Goal: Contribute content: Add original content to the website for others to see

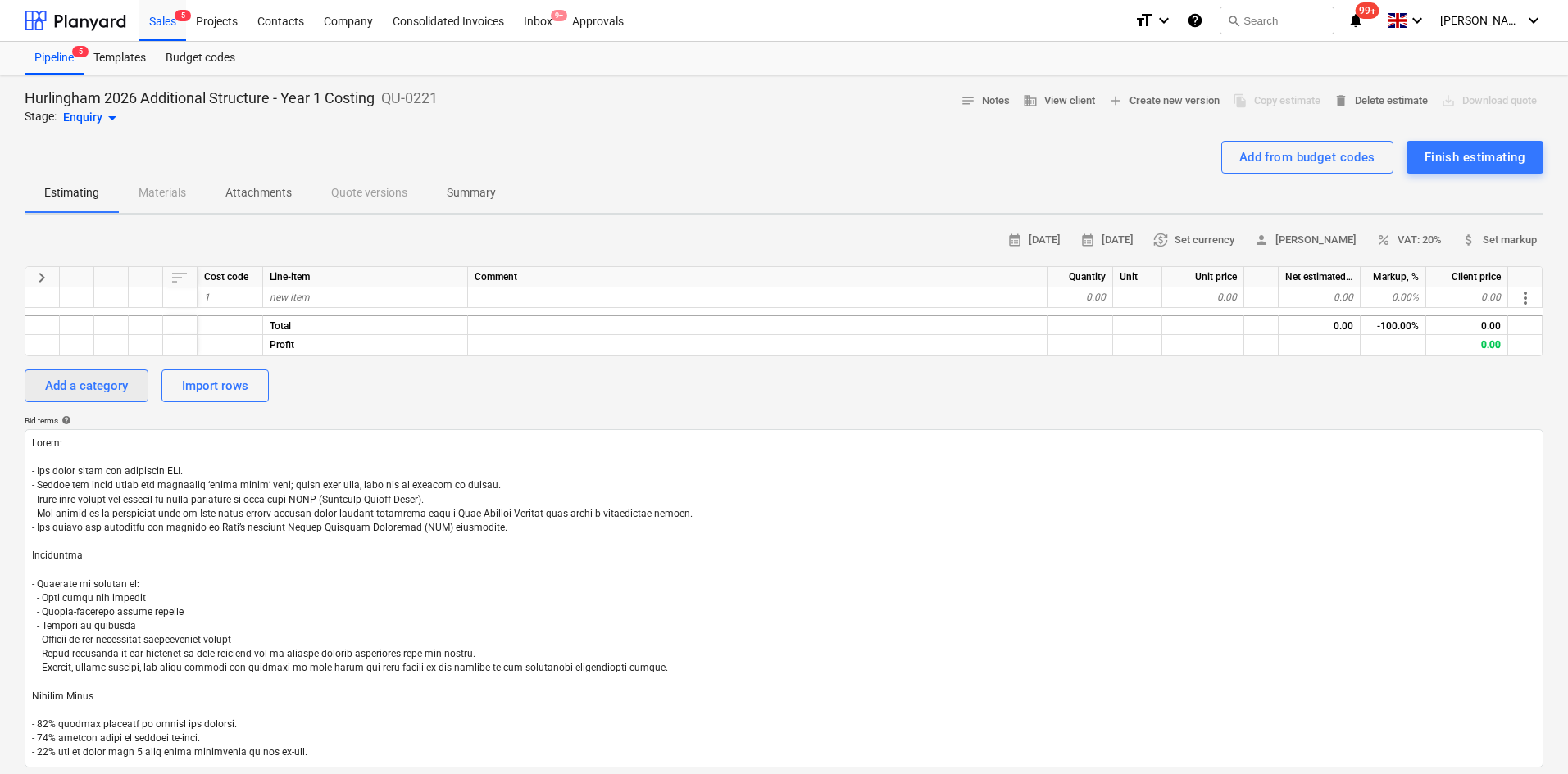
click at [73, 382] on div "Add a category" at bounding box center [86, 386] width 83 height 21
type textarea "x"
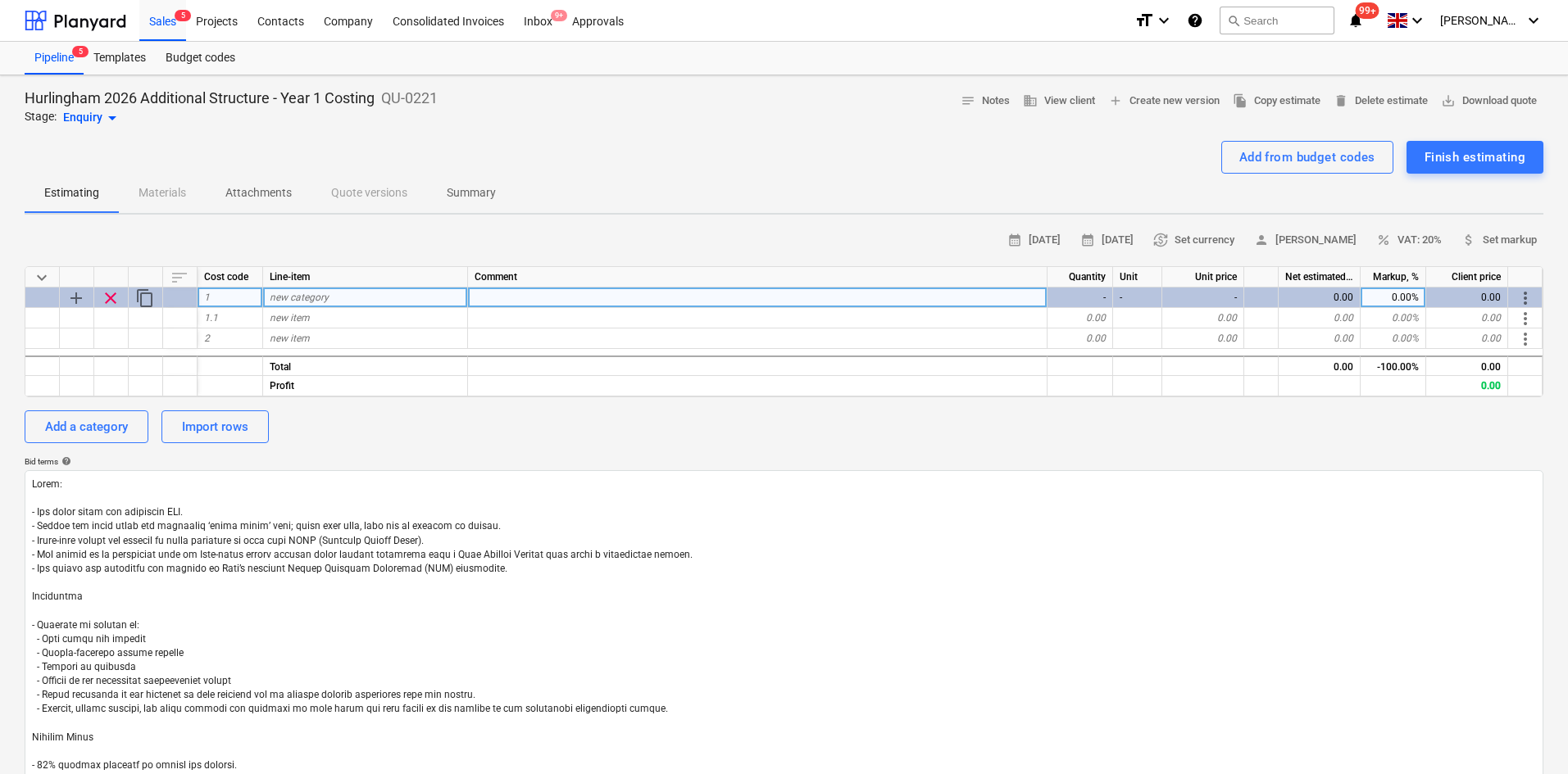
click at [299, 296] on span "new category" at bounding box center [299, 297] width 59 height 12
type input "Main Structure Hire"
type textarea "x"
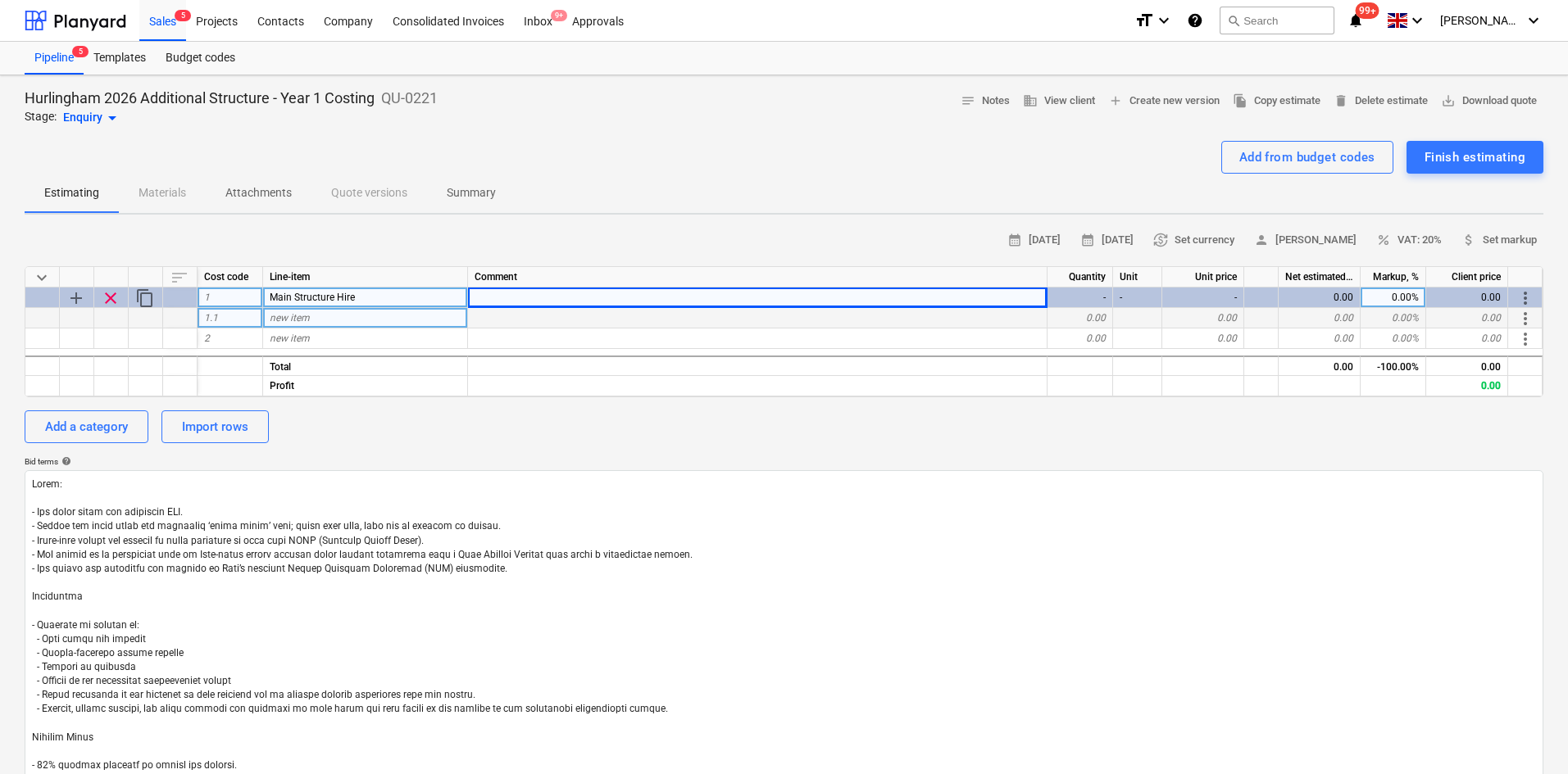
click at [330, 321] on div "new item" at bounding box center [365, 318] width 205 height 21
type input "Steel Structure"
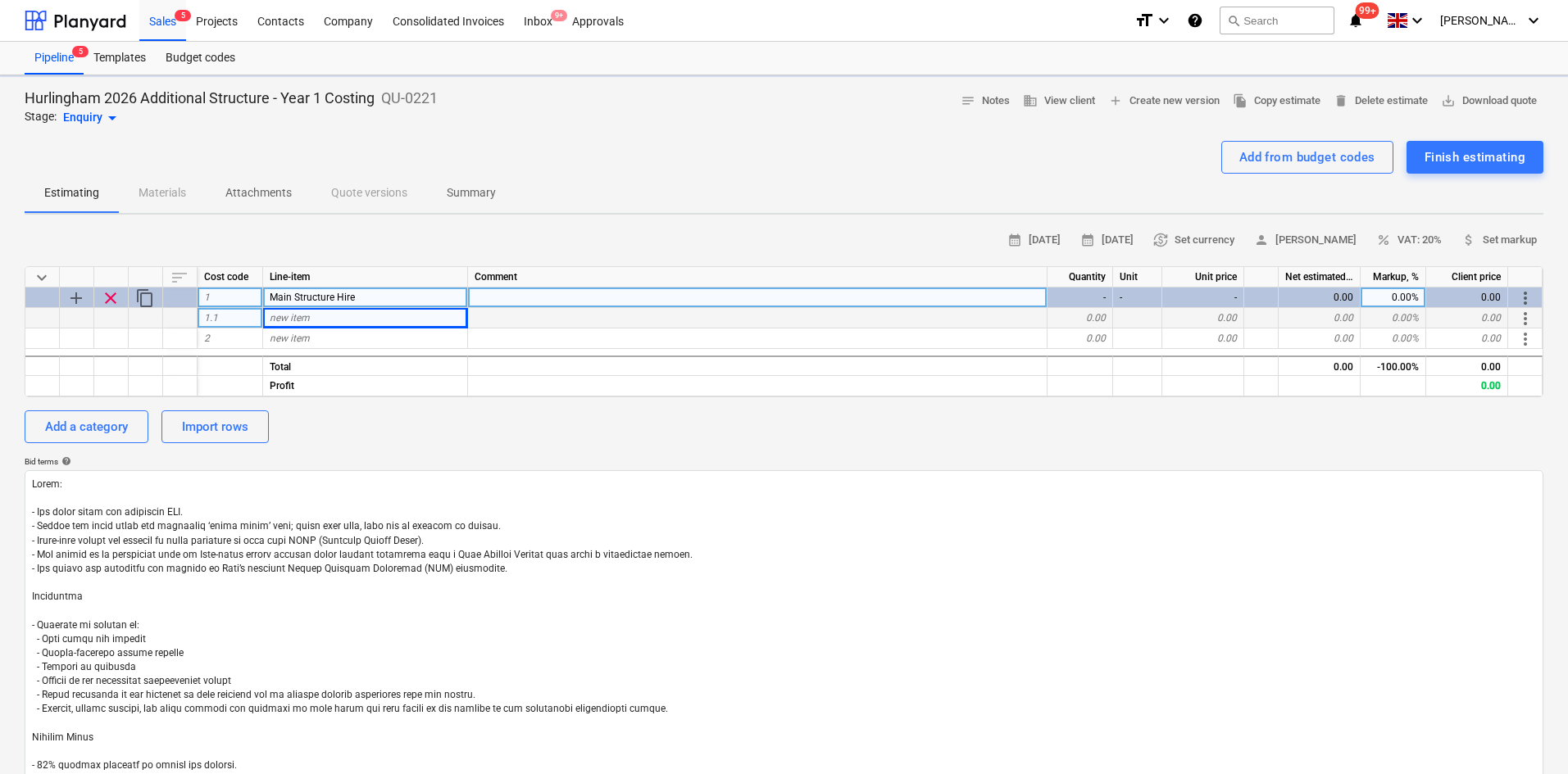
type textarea "x"
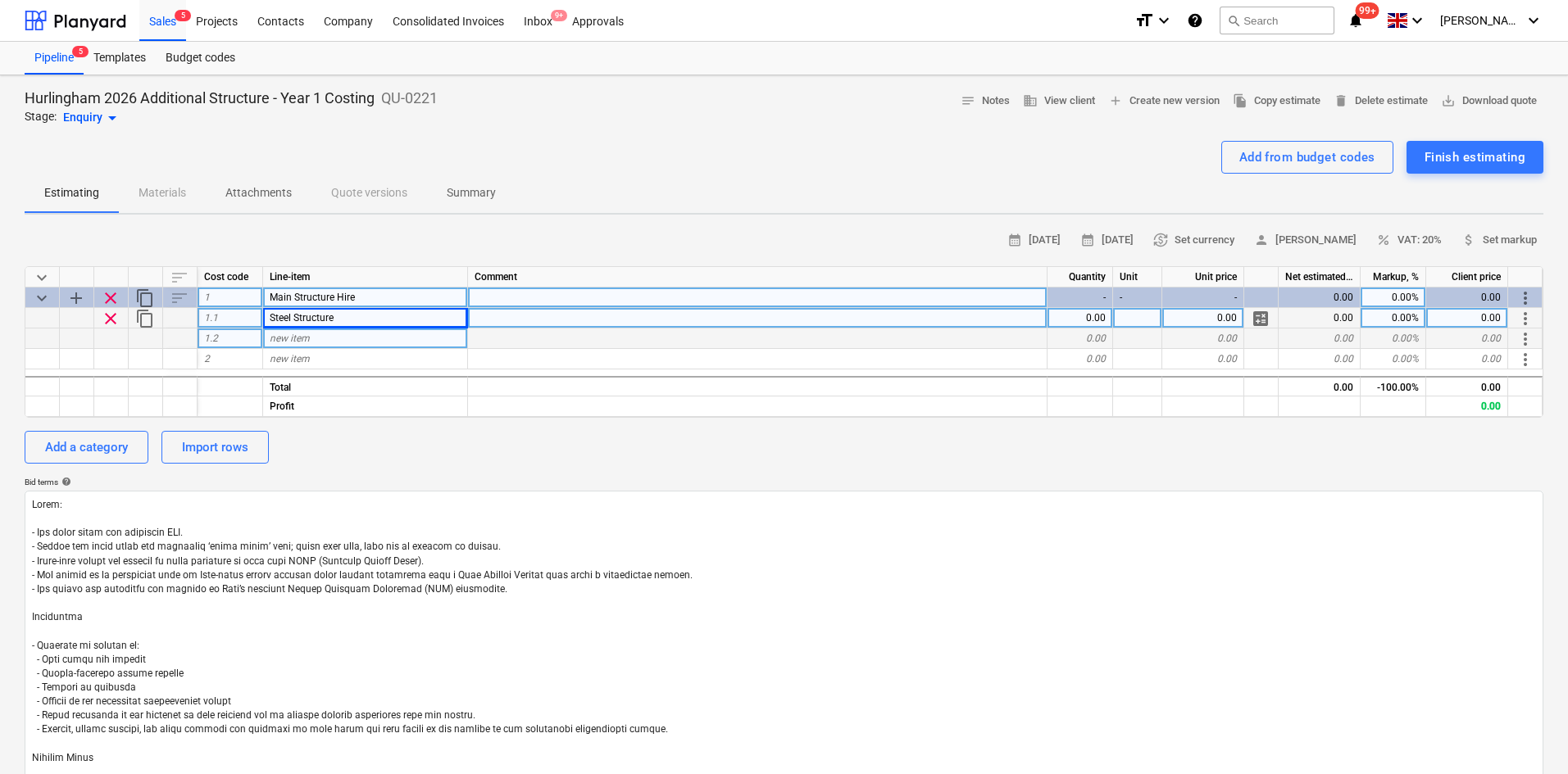
click at [277, 337] on span "new item" at bounding box center [290, 338] width 40 height 12
type input "Installation"
type textarea "x"
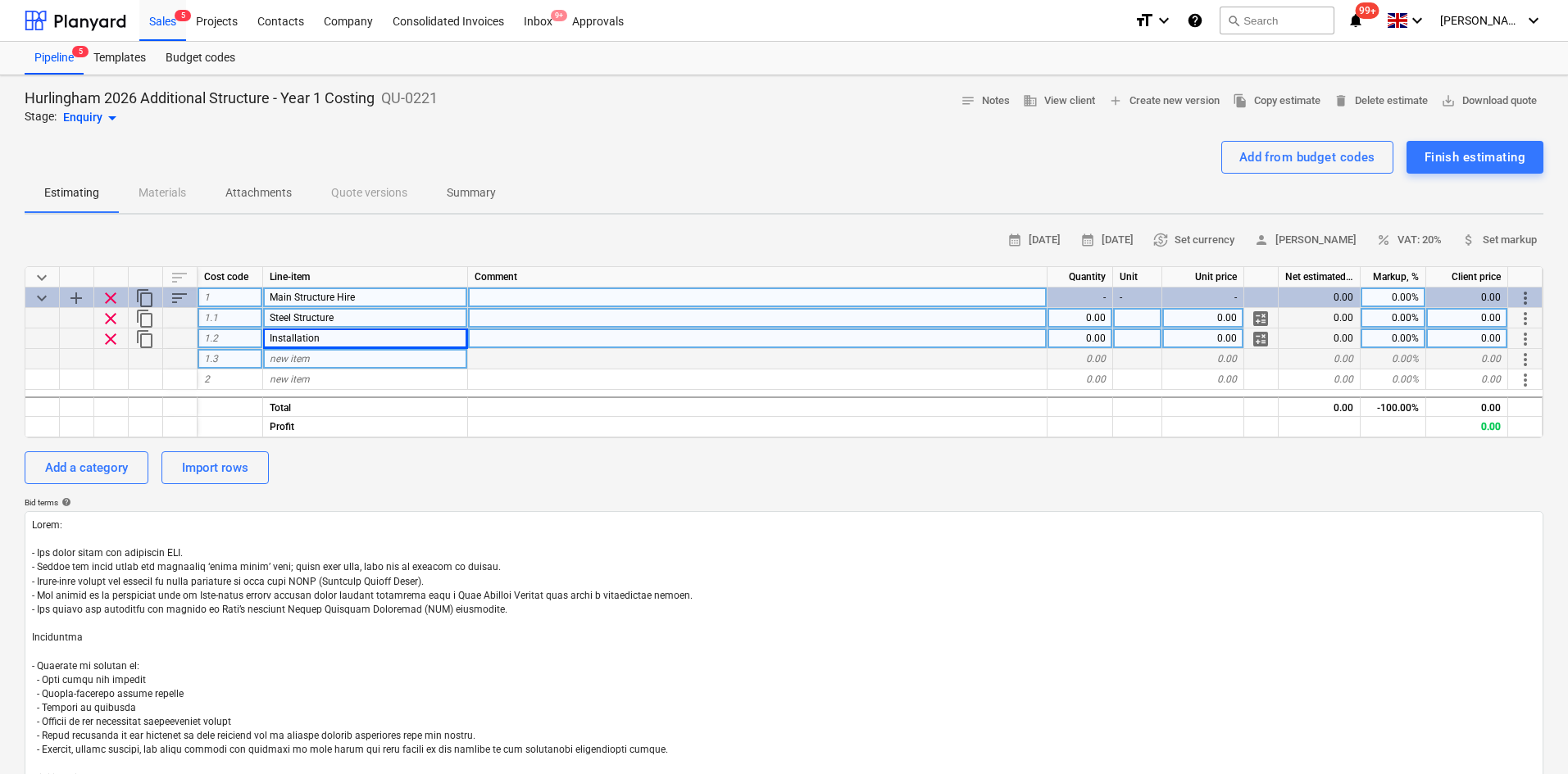
click at [323, 368] on div "new item" at bounding box center [365, 358] width 205 height 21
type input "Composite Decking"
type textarea "x"
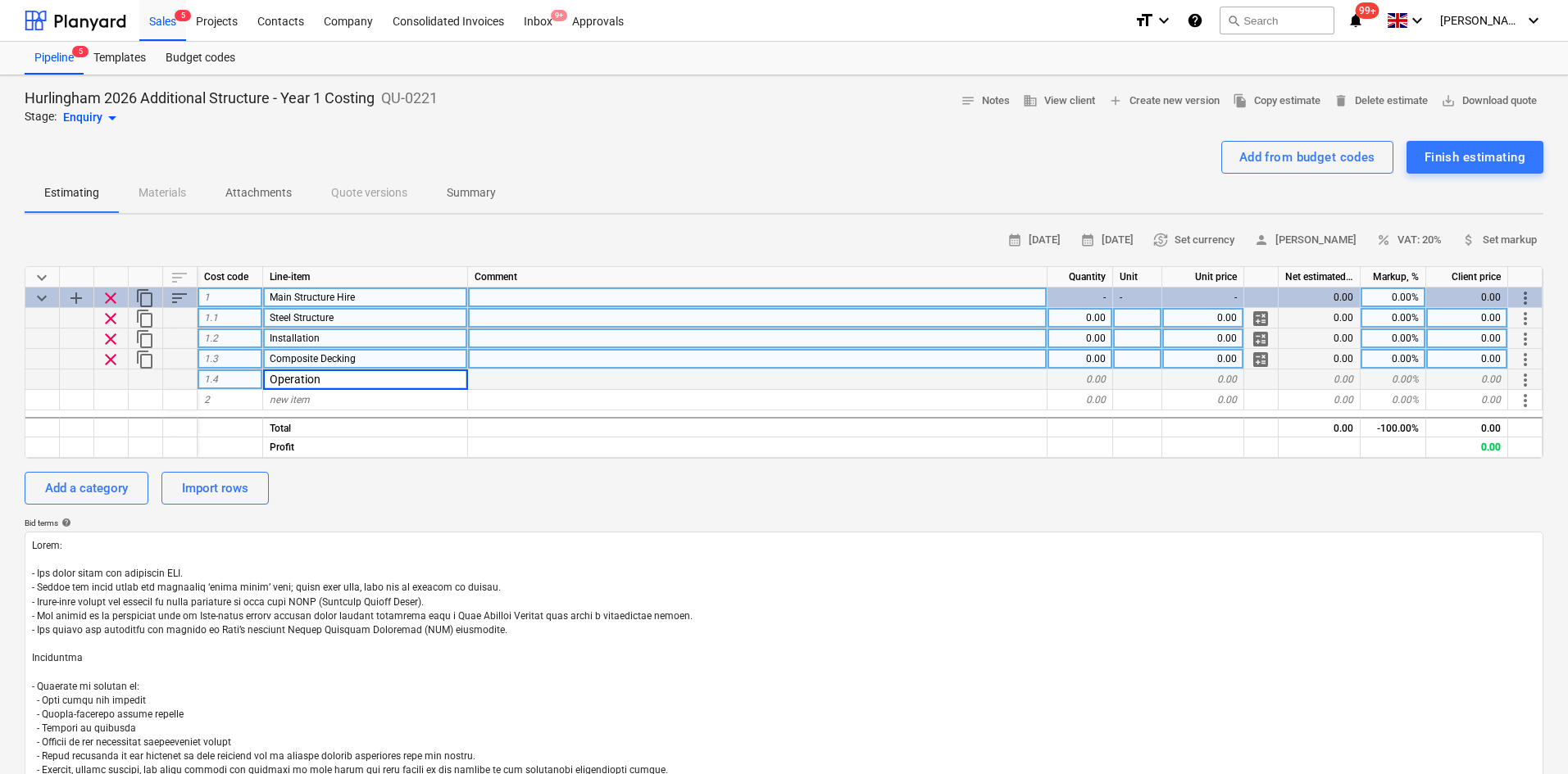
type input "Operations"
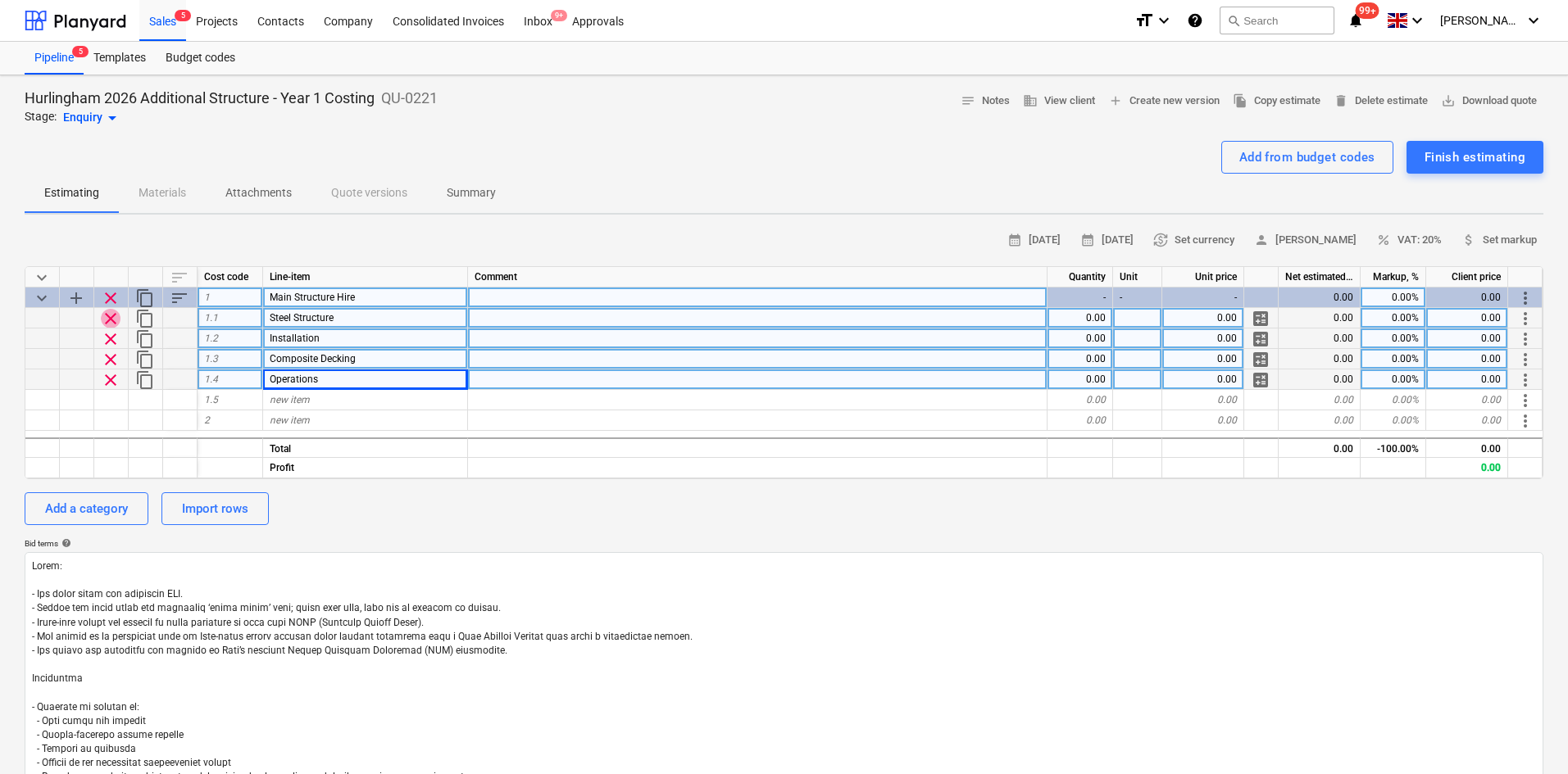
click at [105, 320] on span "clear" at bounding box center [111, 319] width 20 height 20
click at [113, 321] on span "clear" at bounding box center [111, 319] width 20 height 20
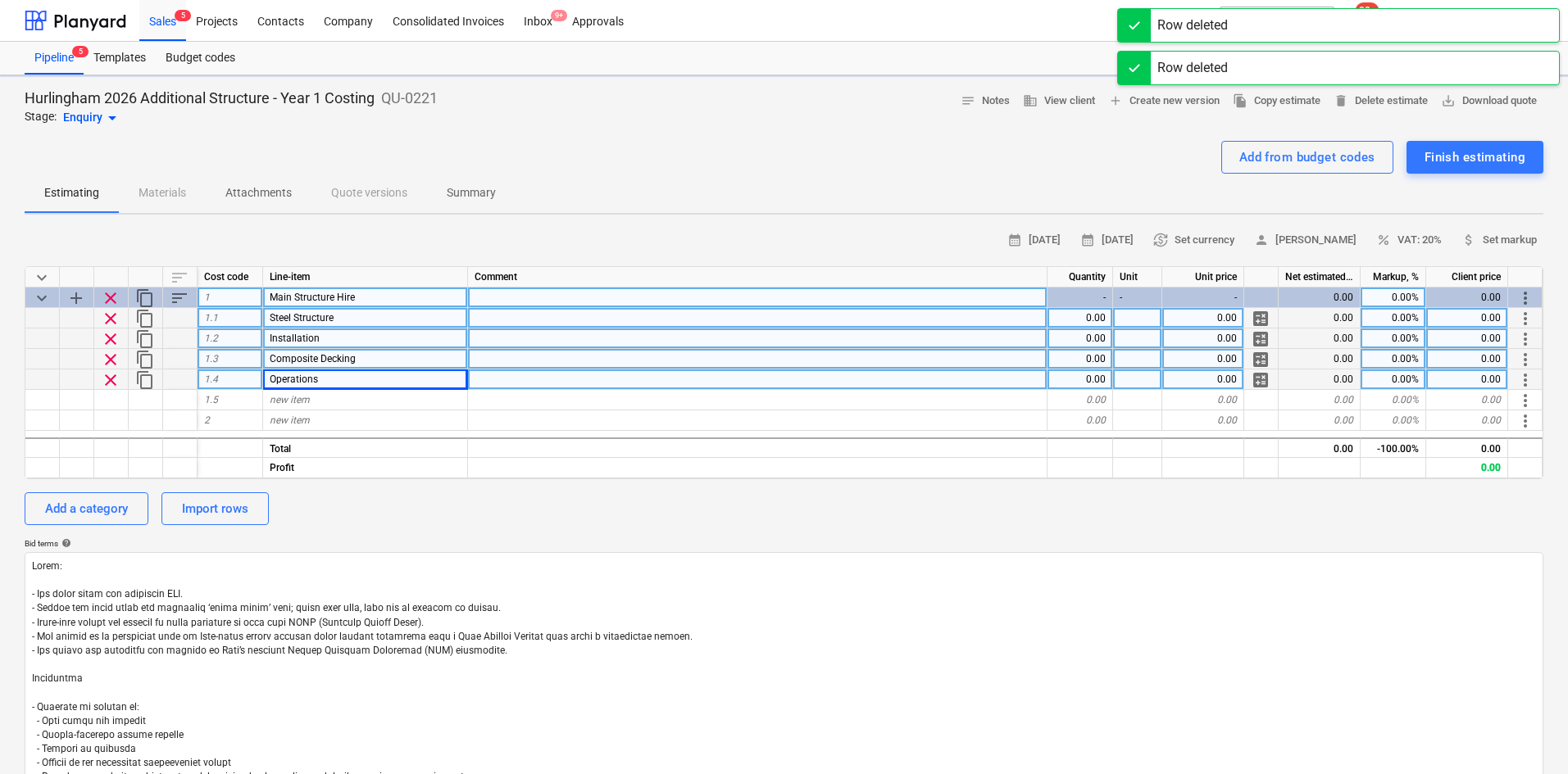
click at [112, 319] on span "clear" at bounding box center [111, 319] width 20 height 20
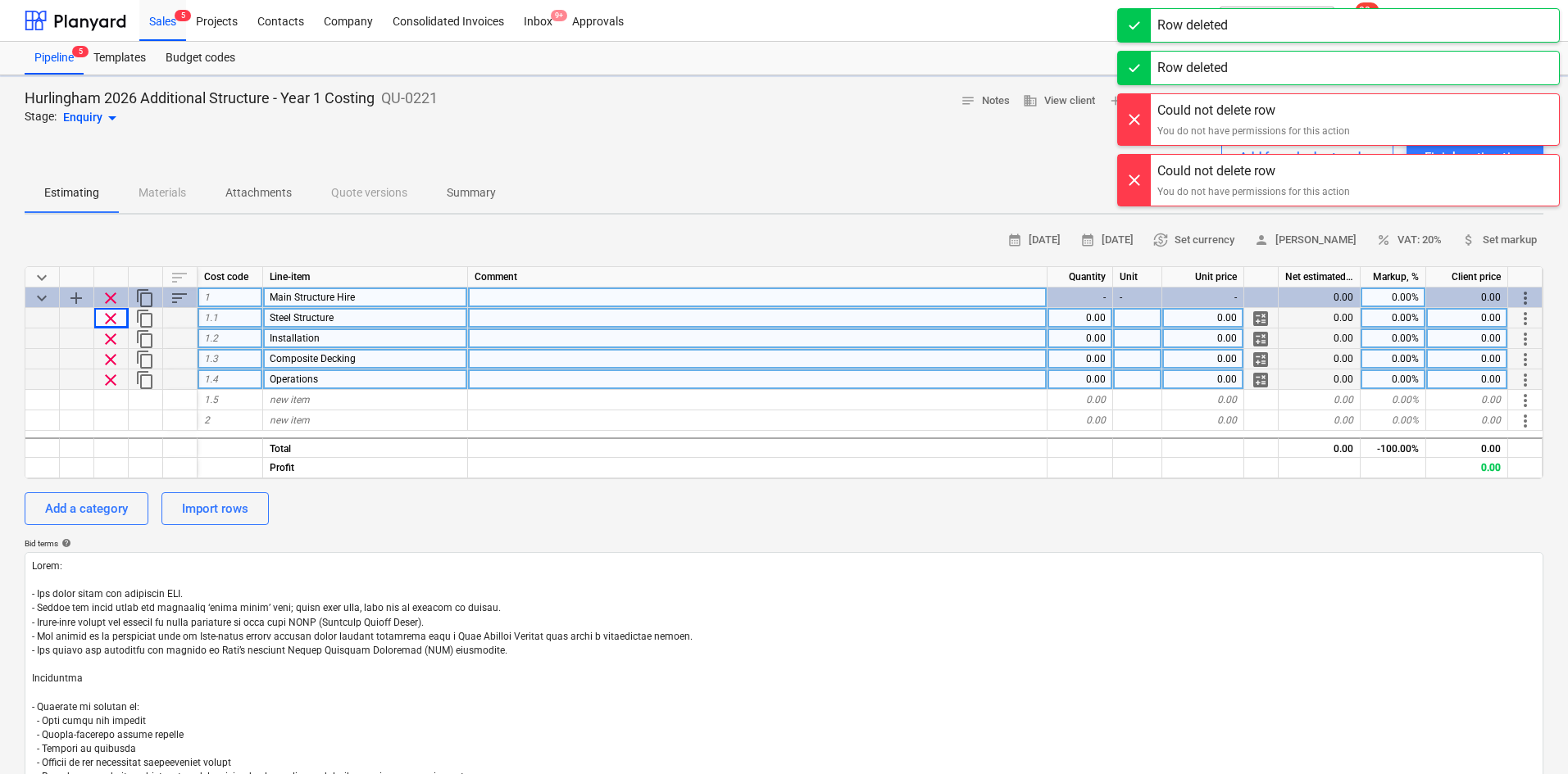
type textarea "x"
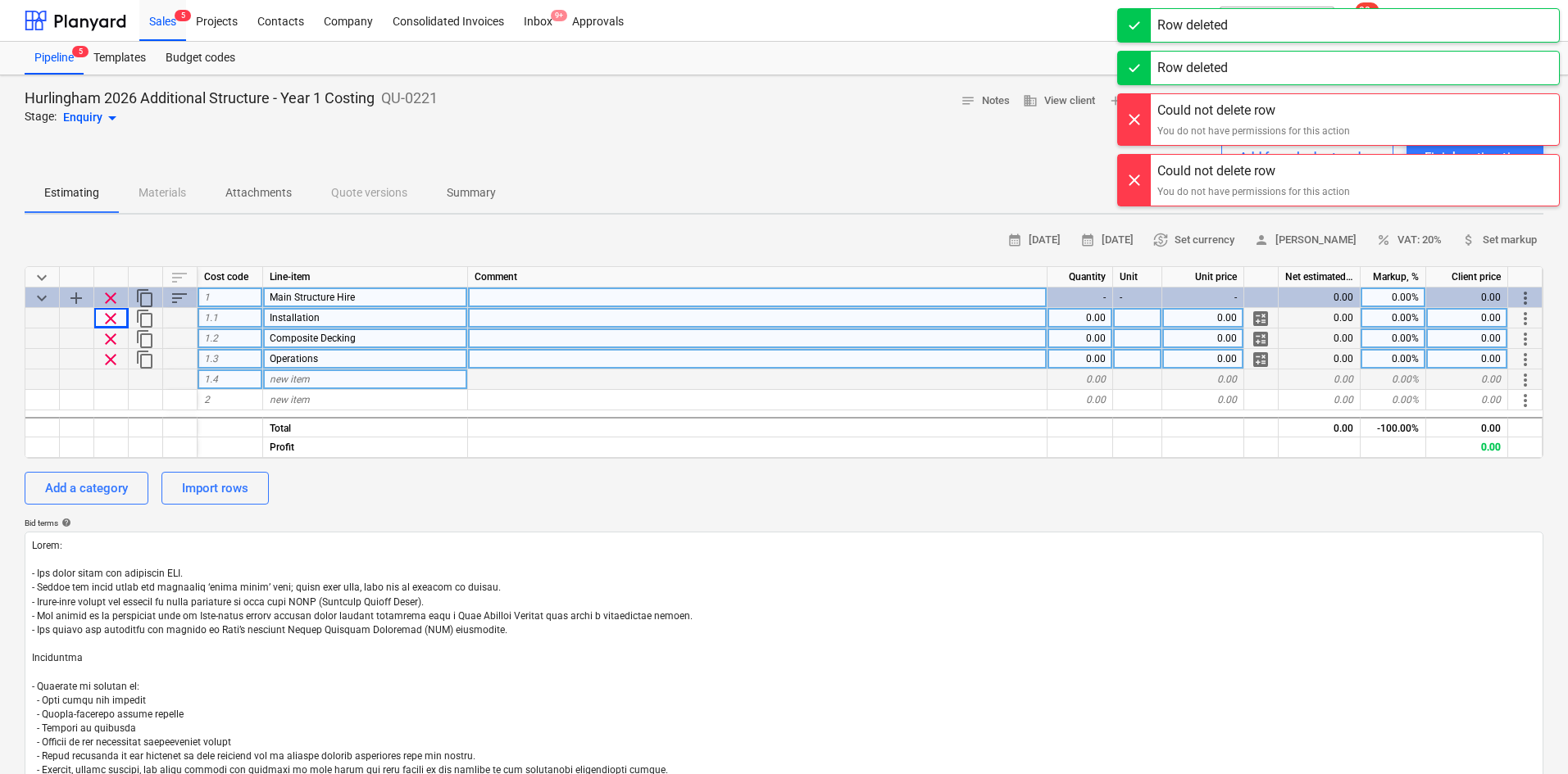
click at [111, 315] on span "clear" at bounding box center [111, 319] width 20 height 20
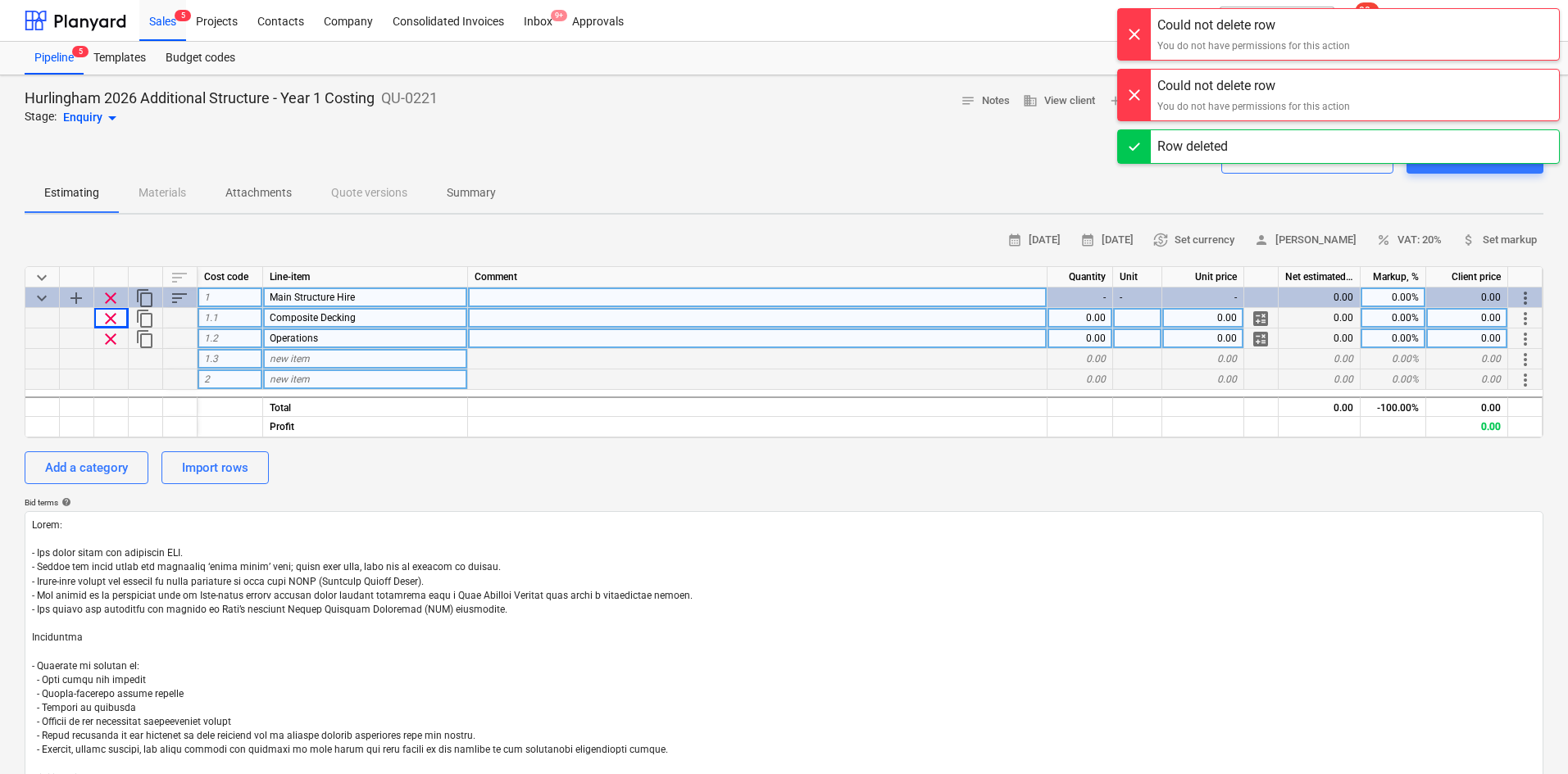
click at [112, 318] on span "clear" at bounding box center [111, 319] width 20 height 20
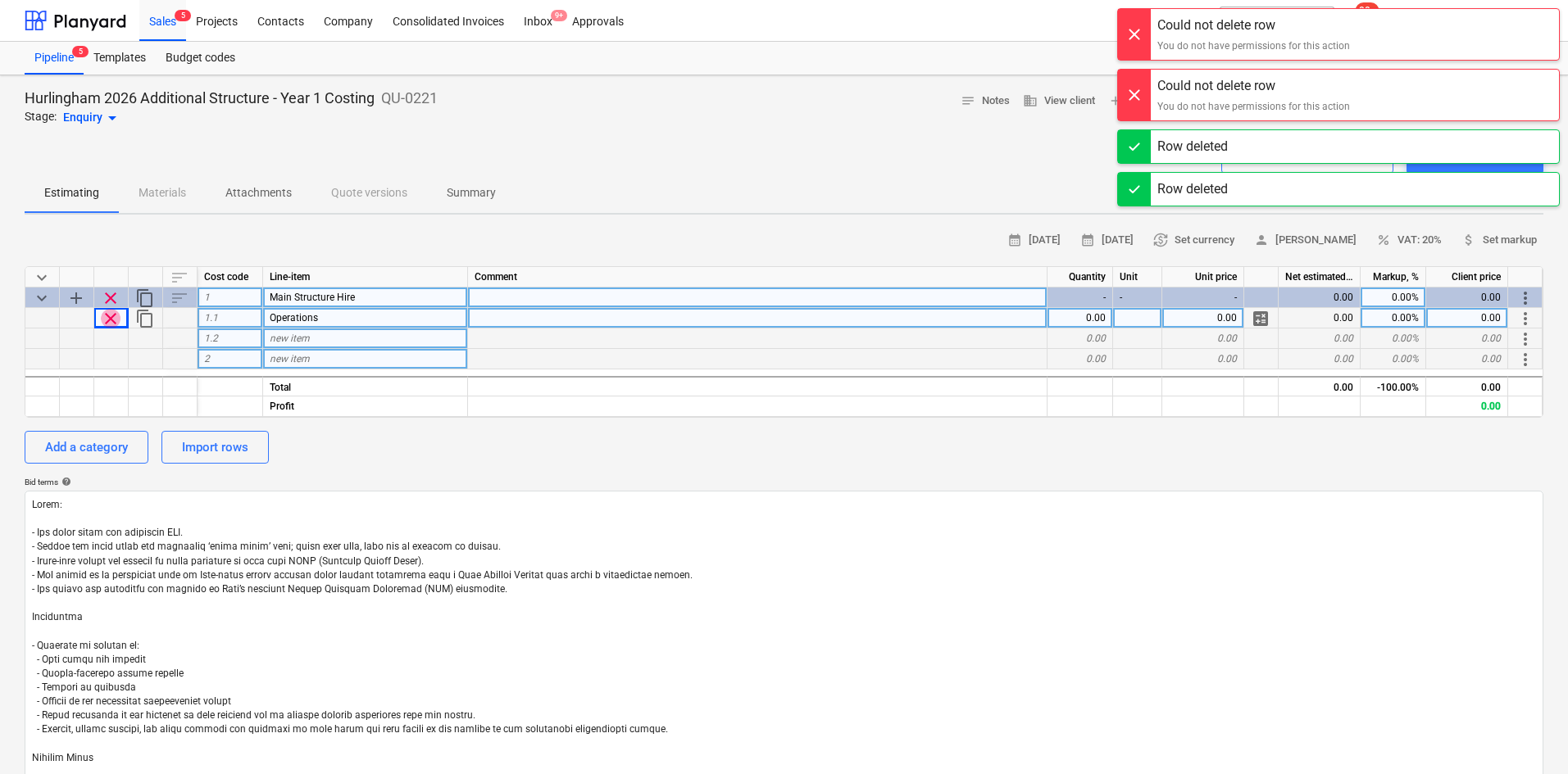
click at [107, 315] on span "clear" at bounding box center [111, 319] width 20 height 20
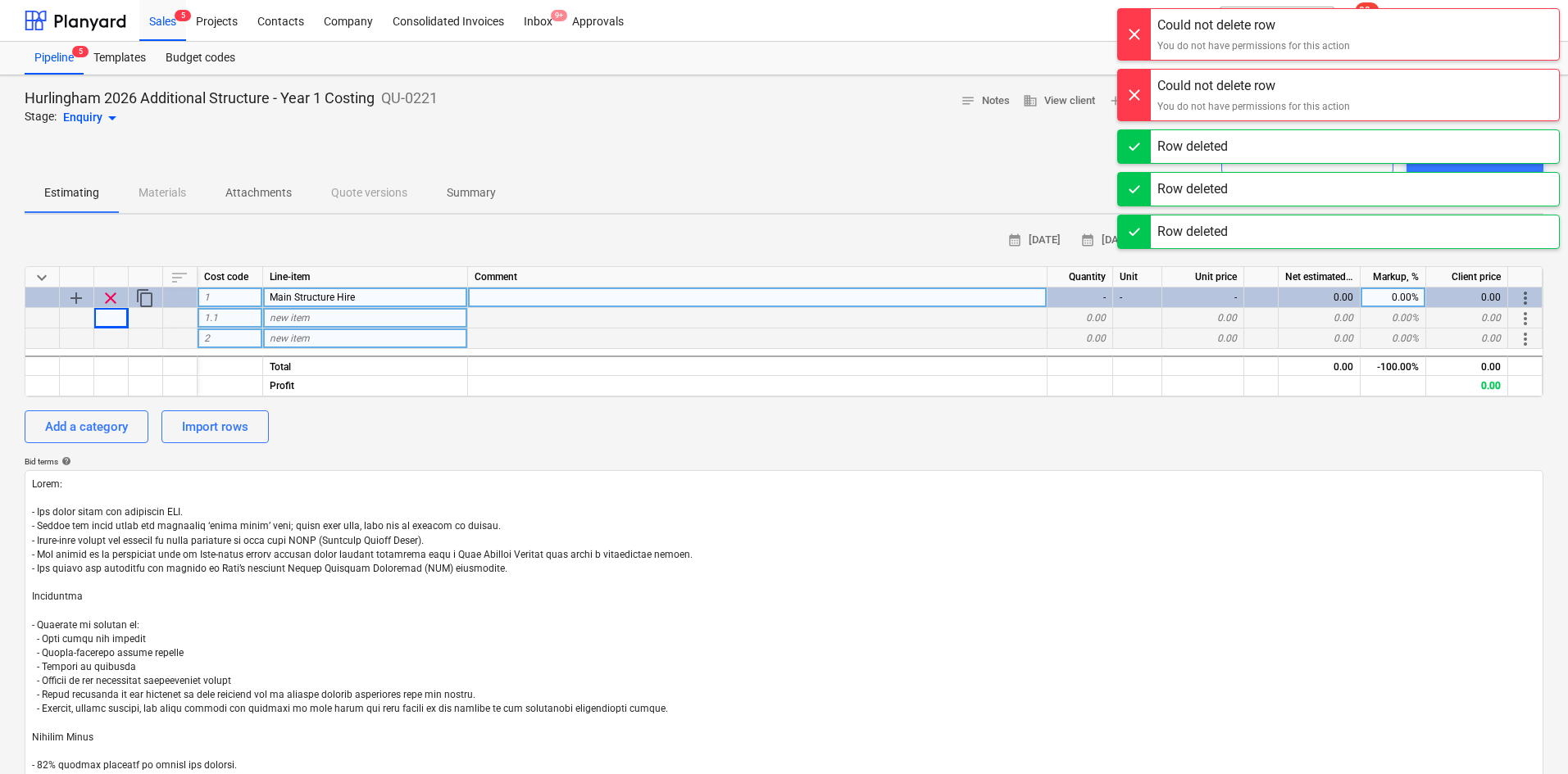
click at [360, 327] on div "new item" at bounding box center [365, 318] width 205 height 21
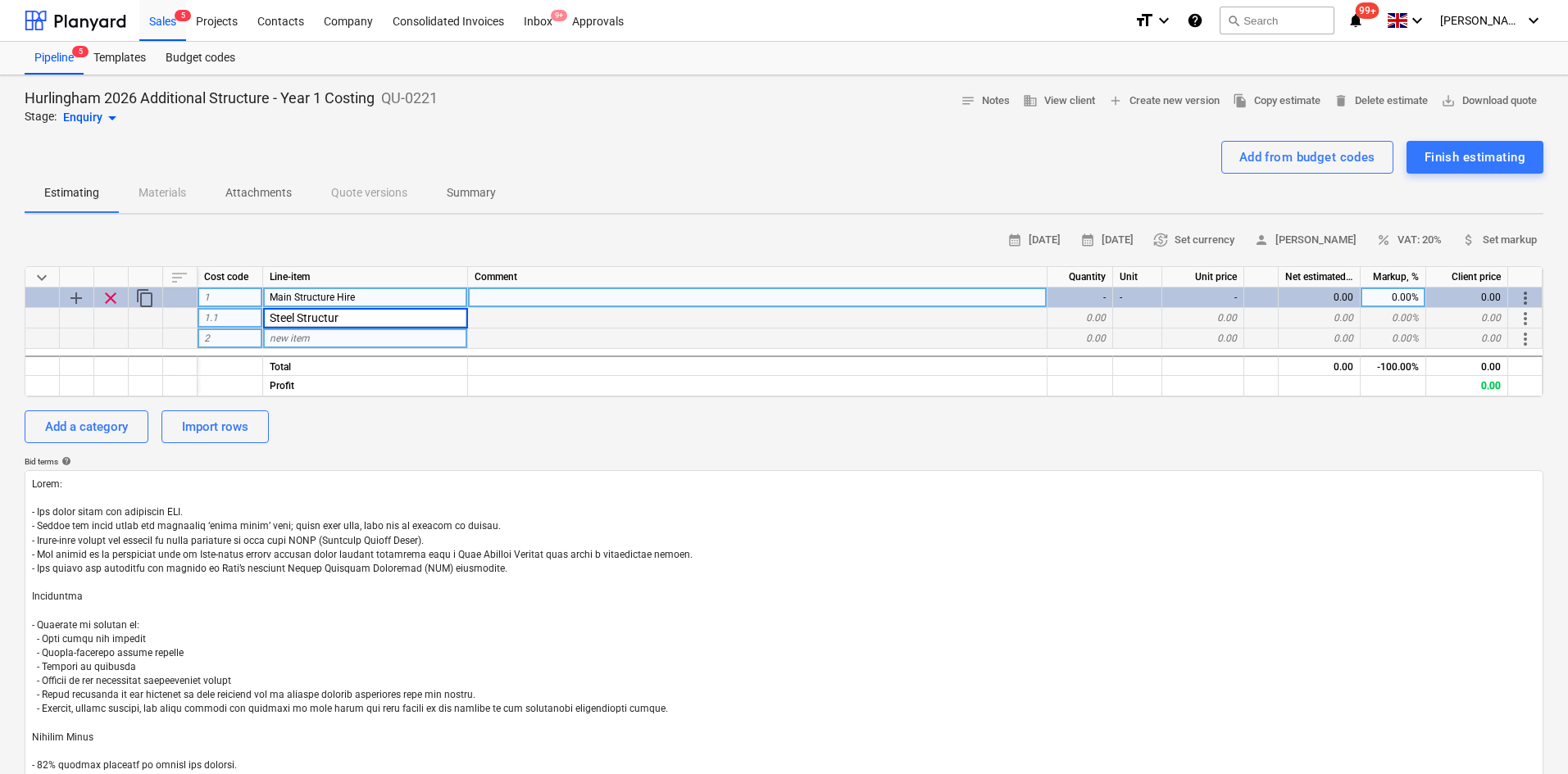
type input "Steel Structure"
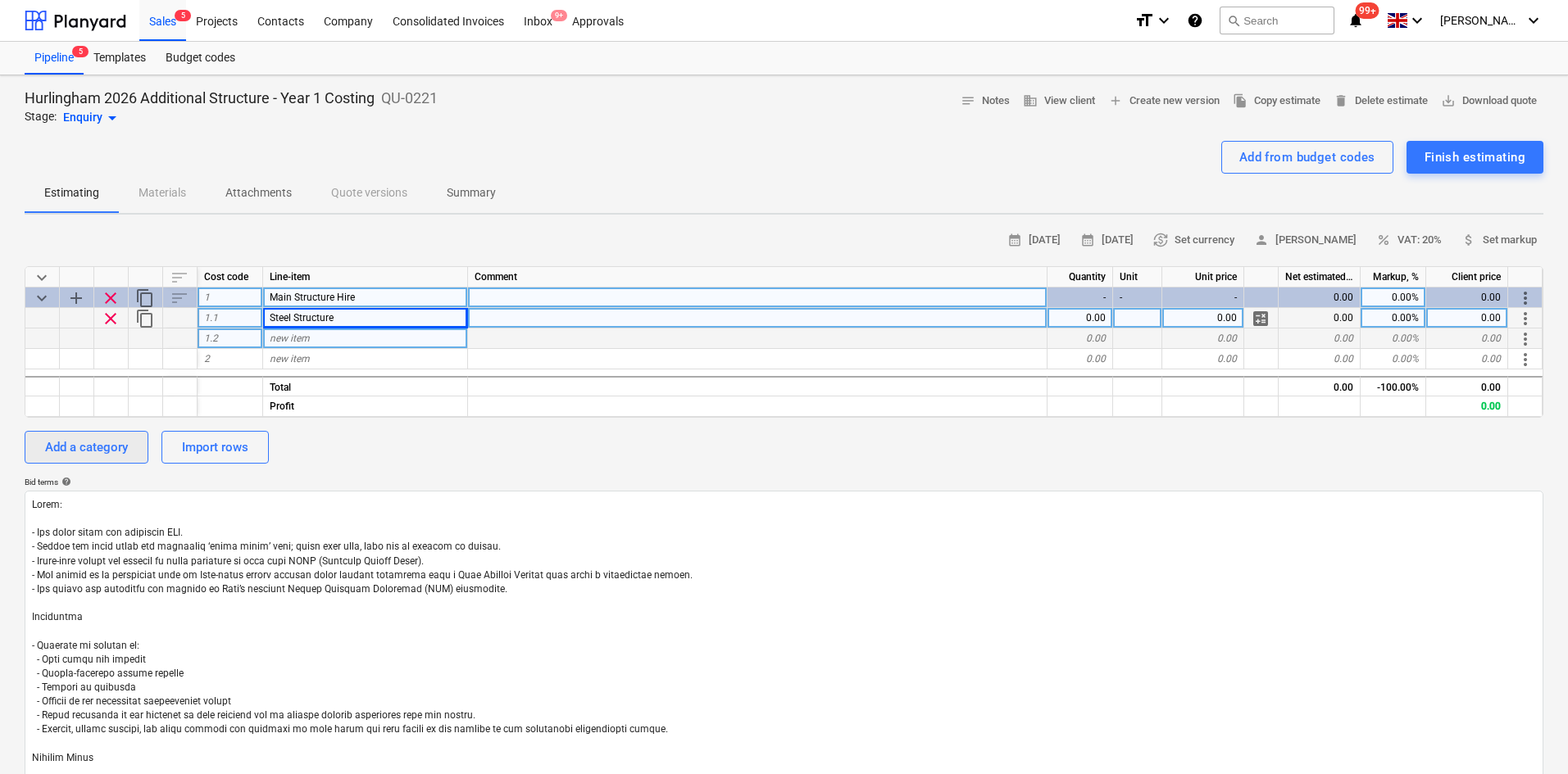
click at [86, 449] on div "Add a category" at bounding box center [86, 448] width 83 height 21
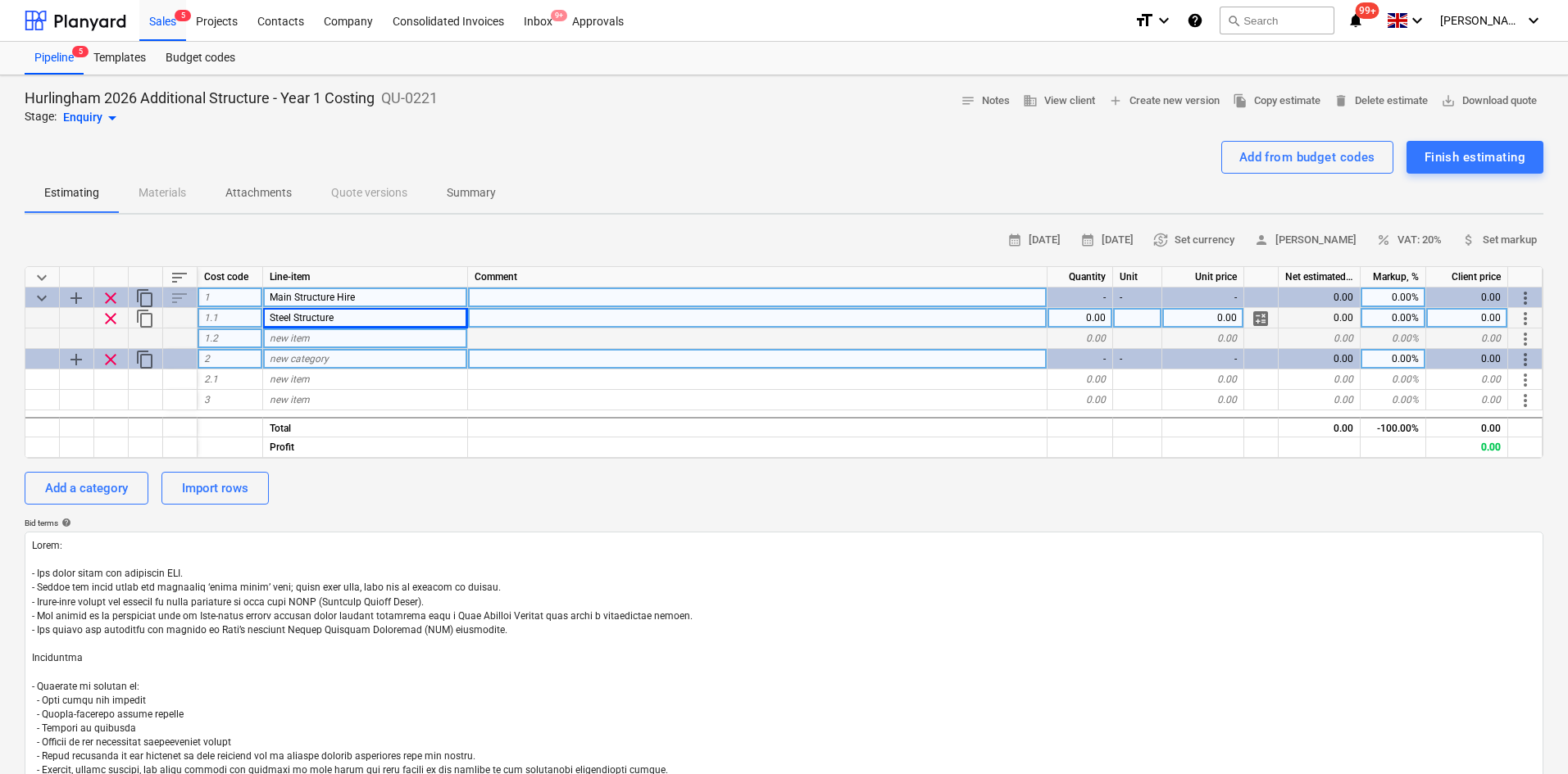
click at [349, 359] on div "new category" at bounding box center [365, 358] width 205 height 21
type input "Installation & Derig"
click at [131, 484] on button "Add a category" at bounding box center [86, 488] width 123 height 33
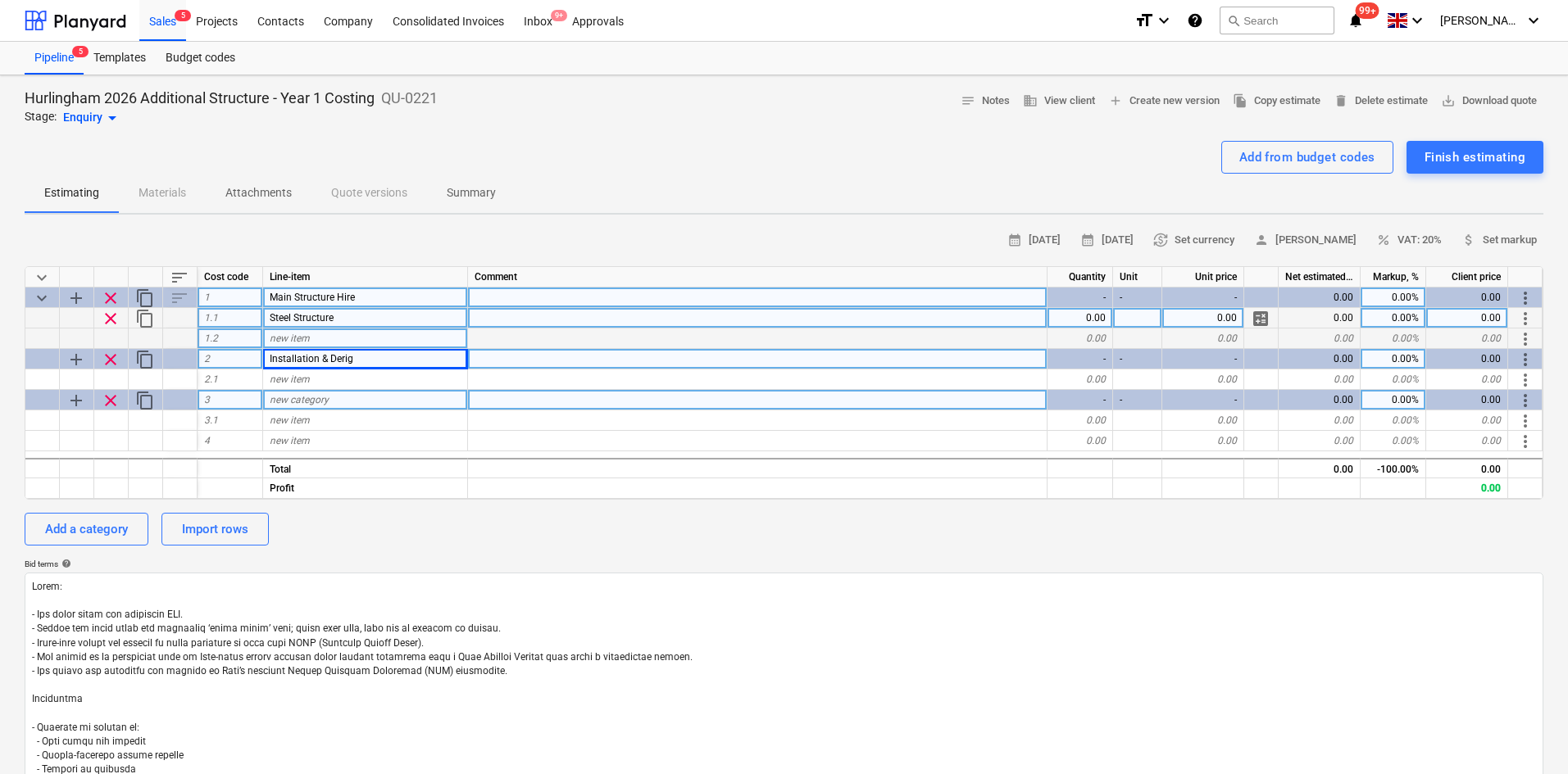
click at [328, 400] on span "new category" at bounding box center [299, 400] width 59 height 12
type input "Composite Decking"
click at [121, 526] on div "Add a category" at bounding box center [86, 529] width 83 height 21
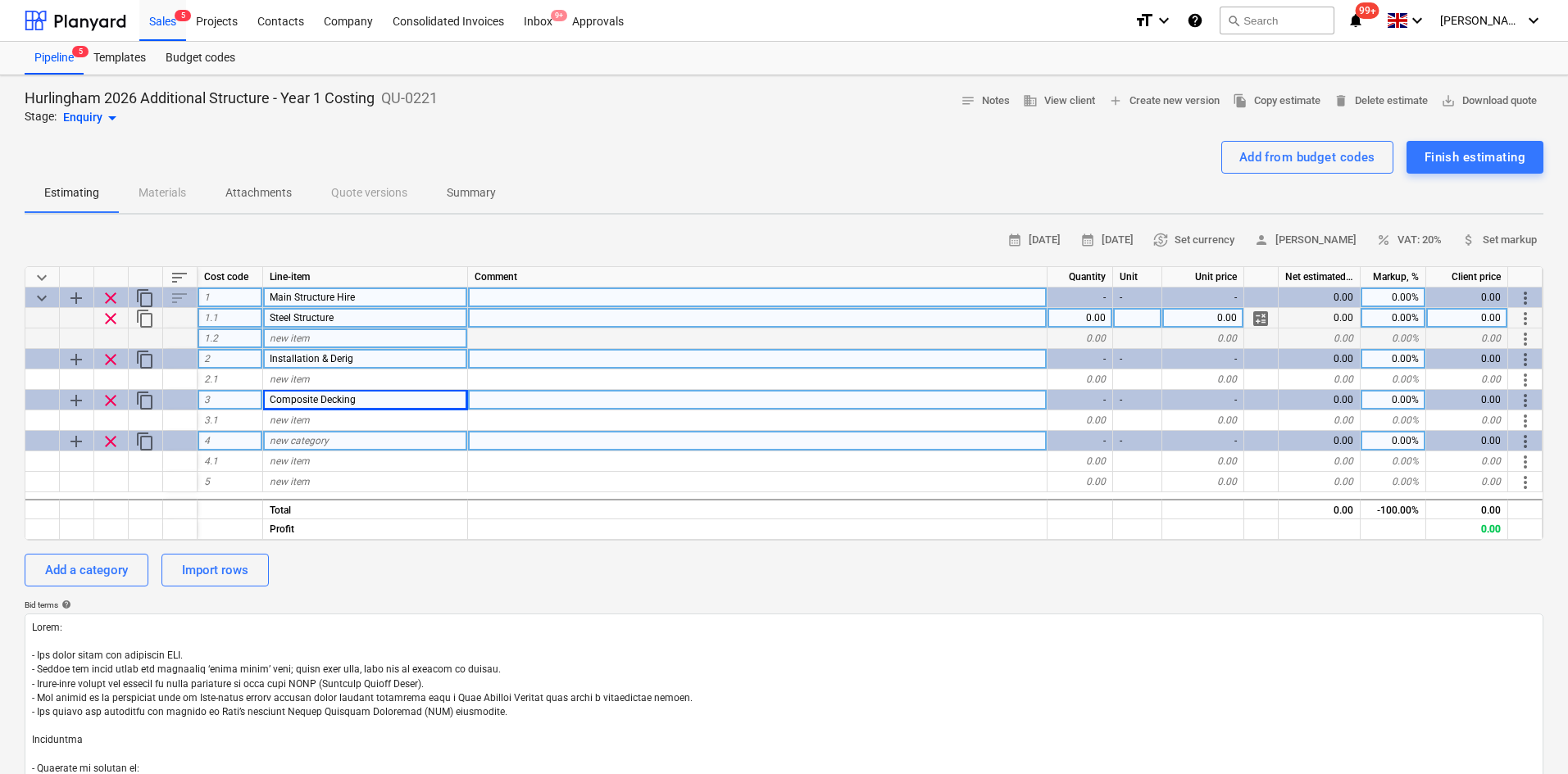
click at [309, 443] on span "new category" at bounding box center [299, 441] width 59 height 12
type input "General Operations"
